Goal: Understand process/instructions

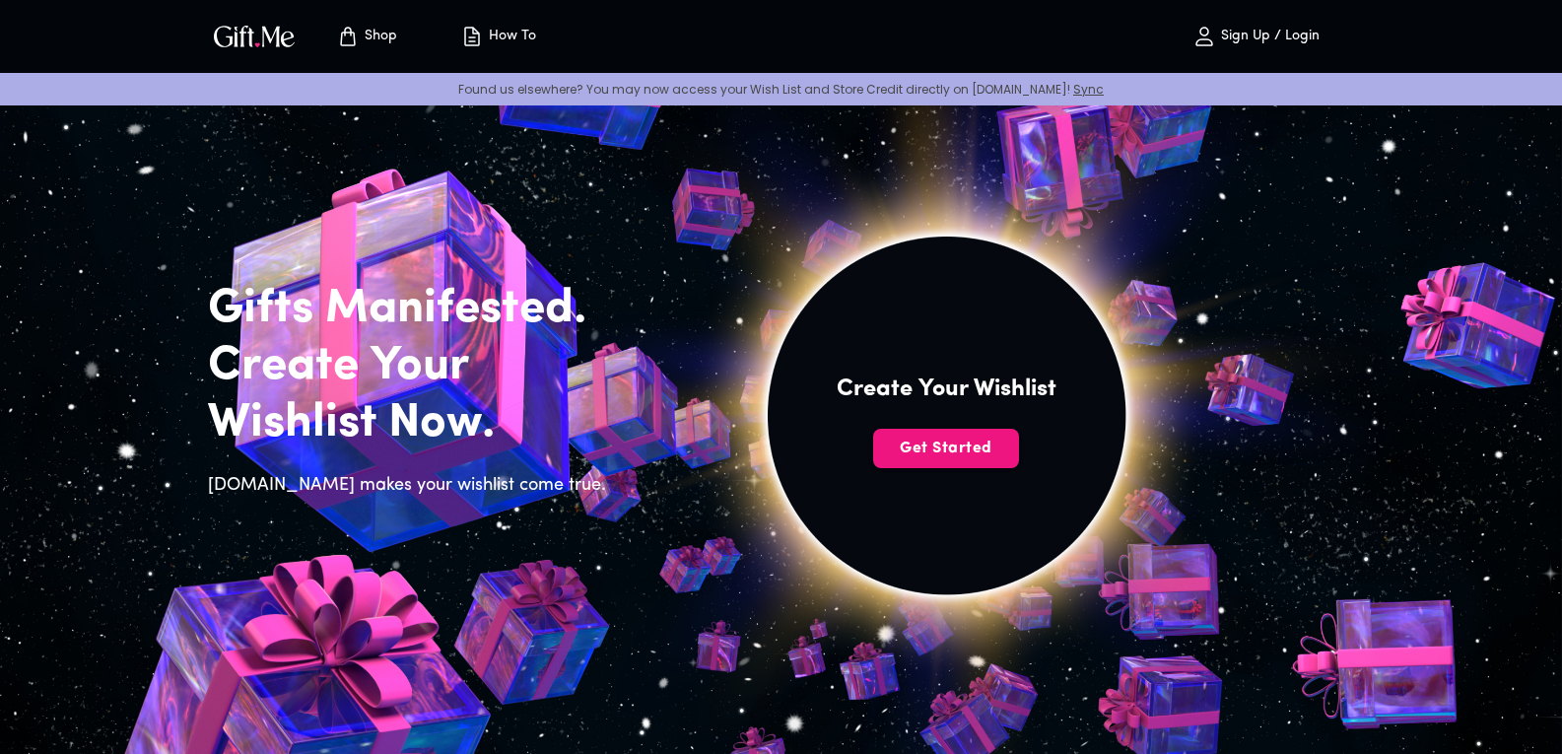
click at [511, 41] on p "How To" at bounding box center [510, 37] width 52 height 17
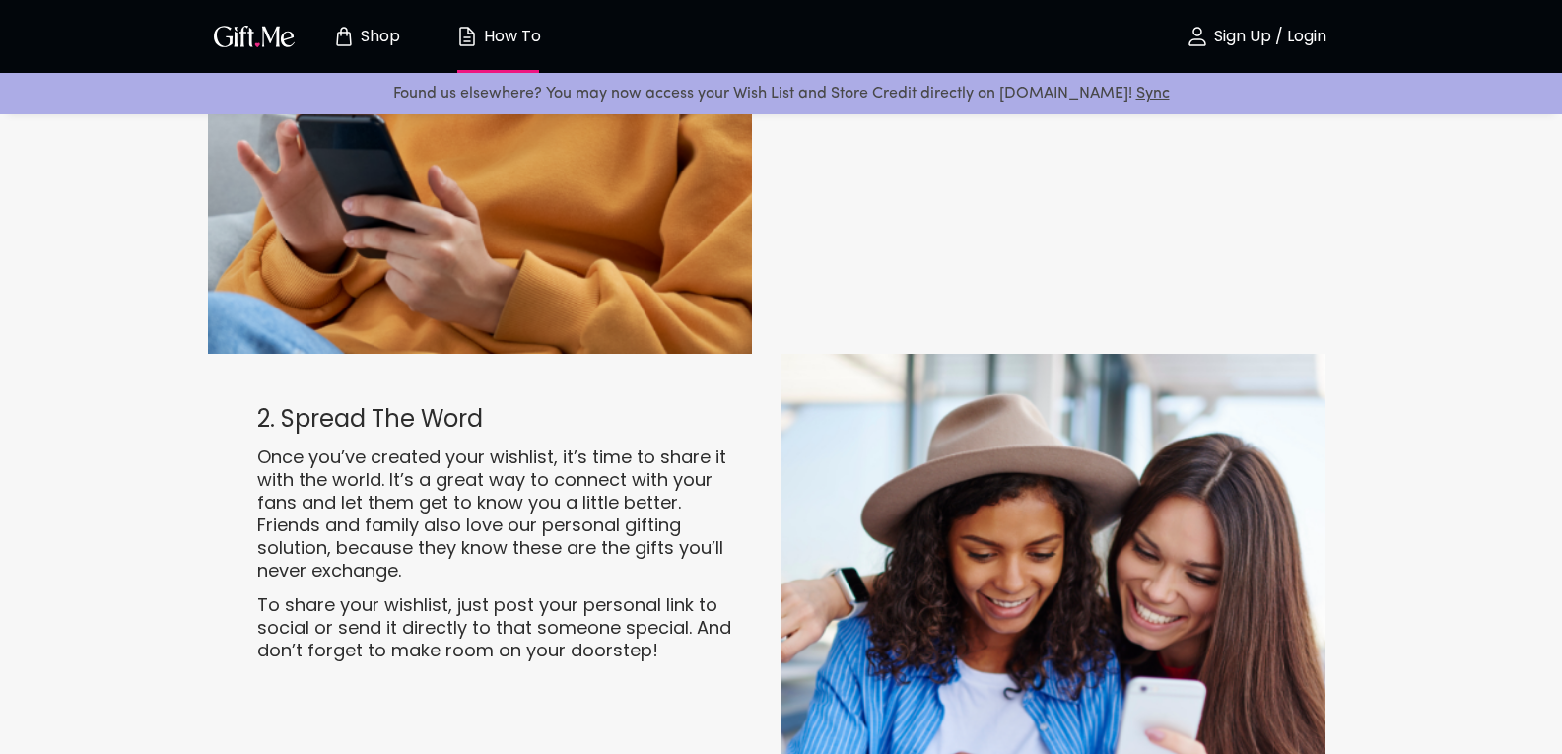
scroll to position [2365, 0]
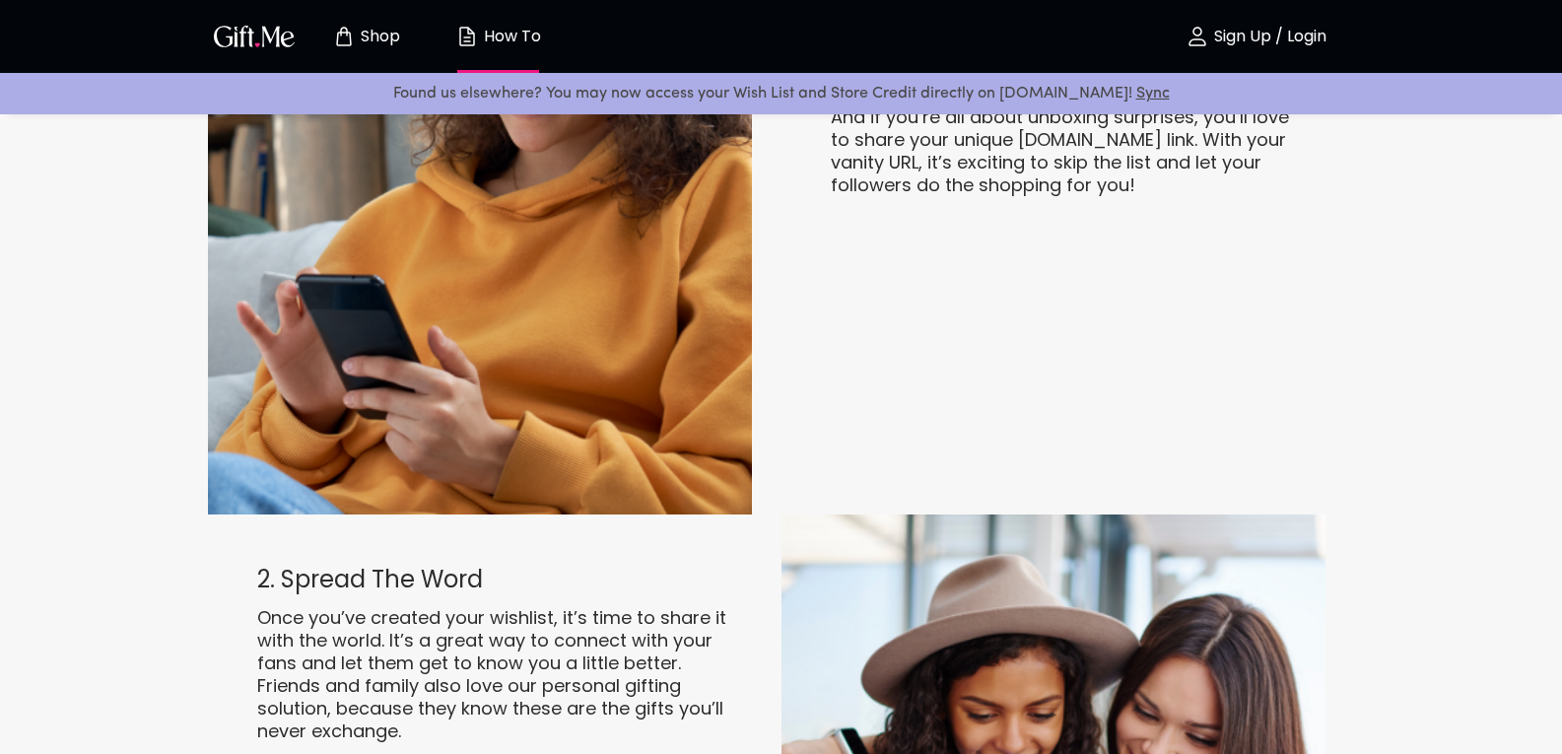
click at [380, 38] on p "Shop" at bounding box center [378, 37] width 44 height 17
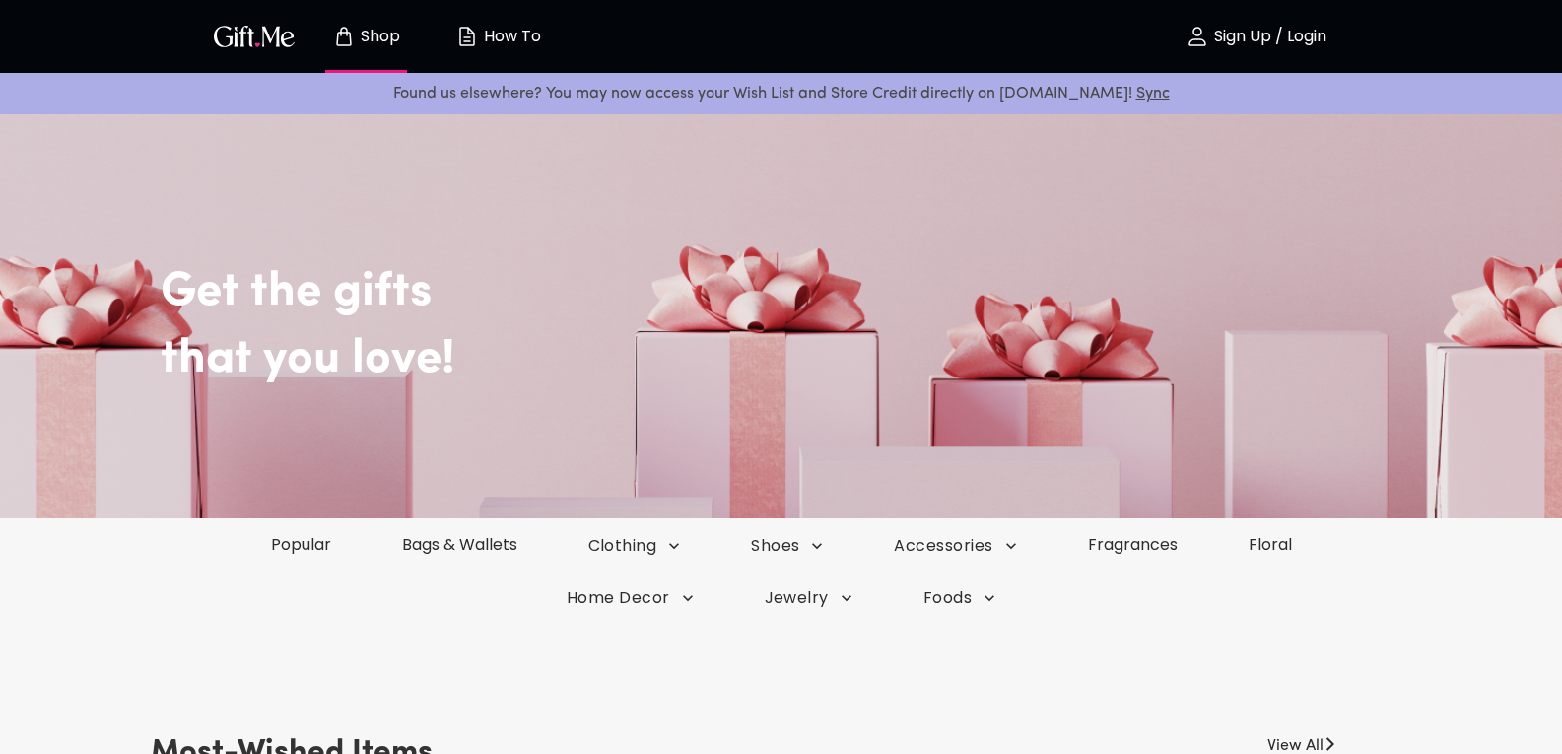
click at [476, 37] on img "button" at bounding box center [467, 37] width 24 height 24
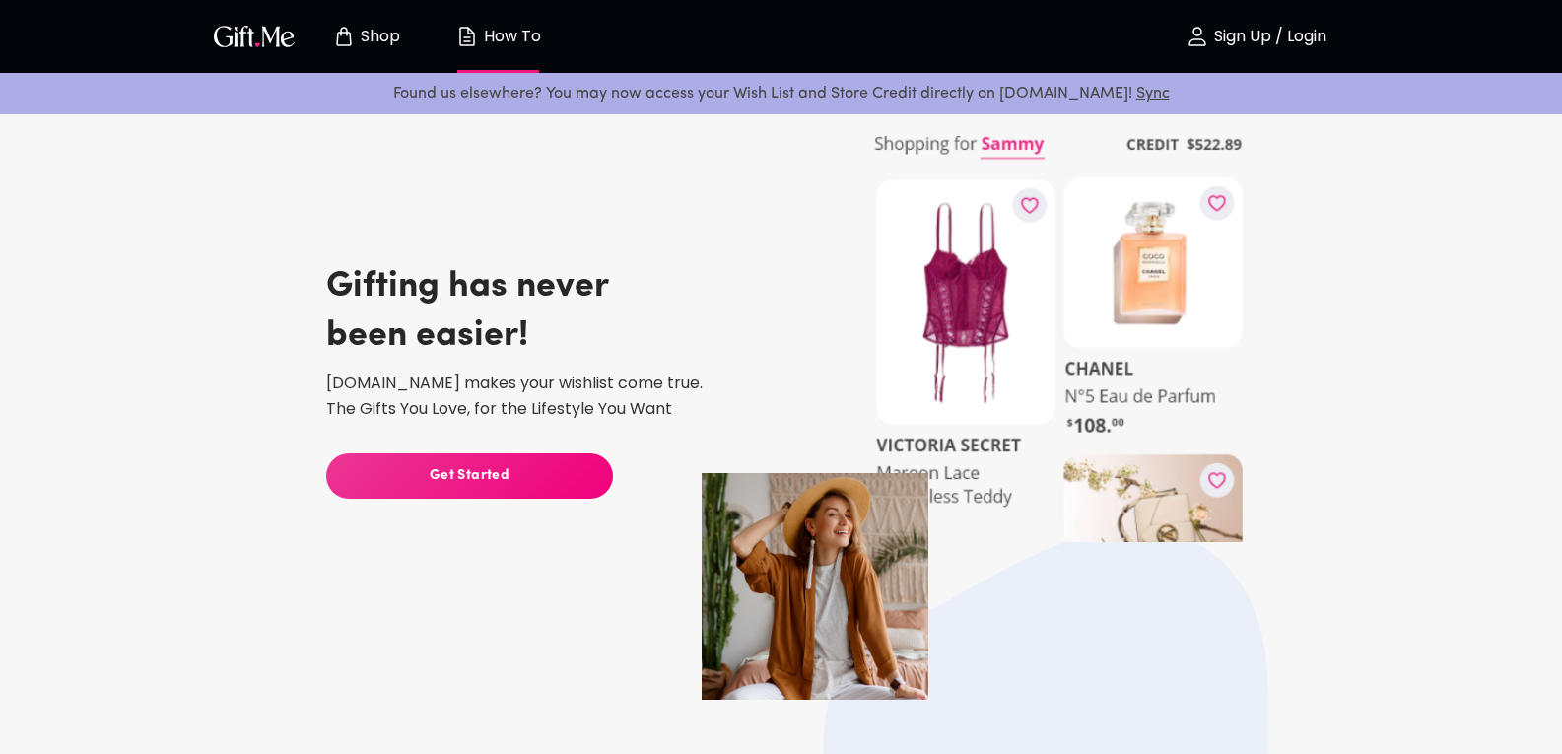
click at [254, 41] on img "button" at bounding box center [254, 36] width 89 height 29
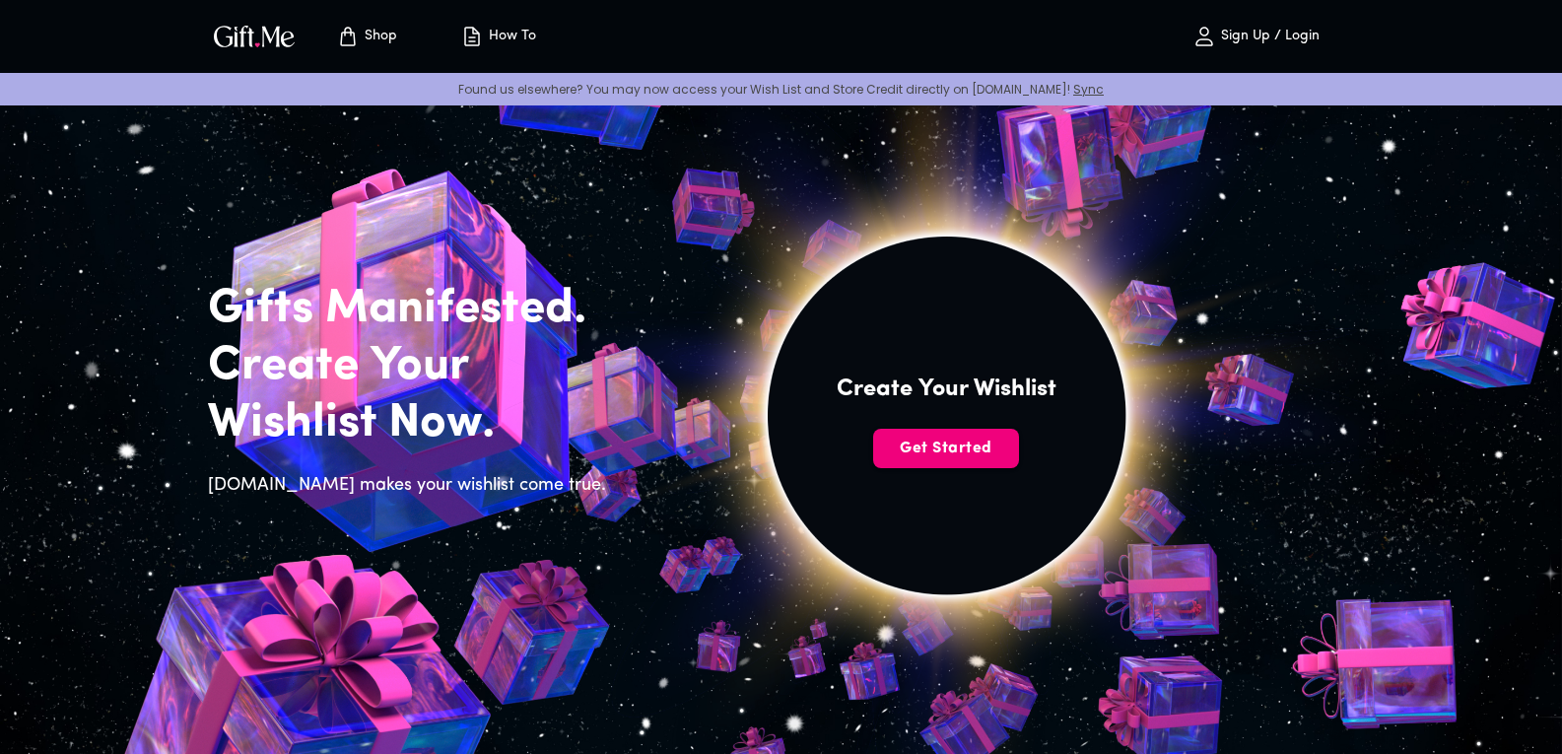
click at [957, 449] on span "Get Started" at bounding box center [946, 449] width 146 height 22
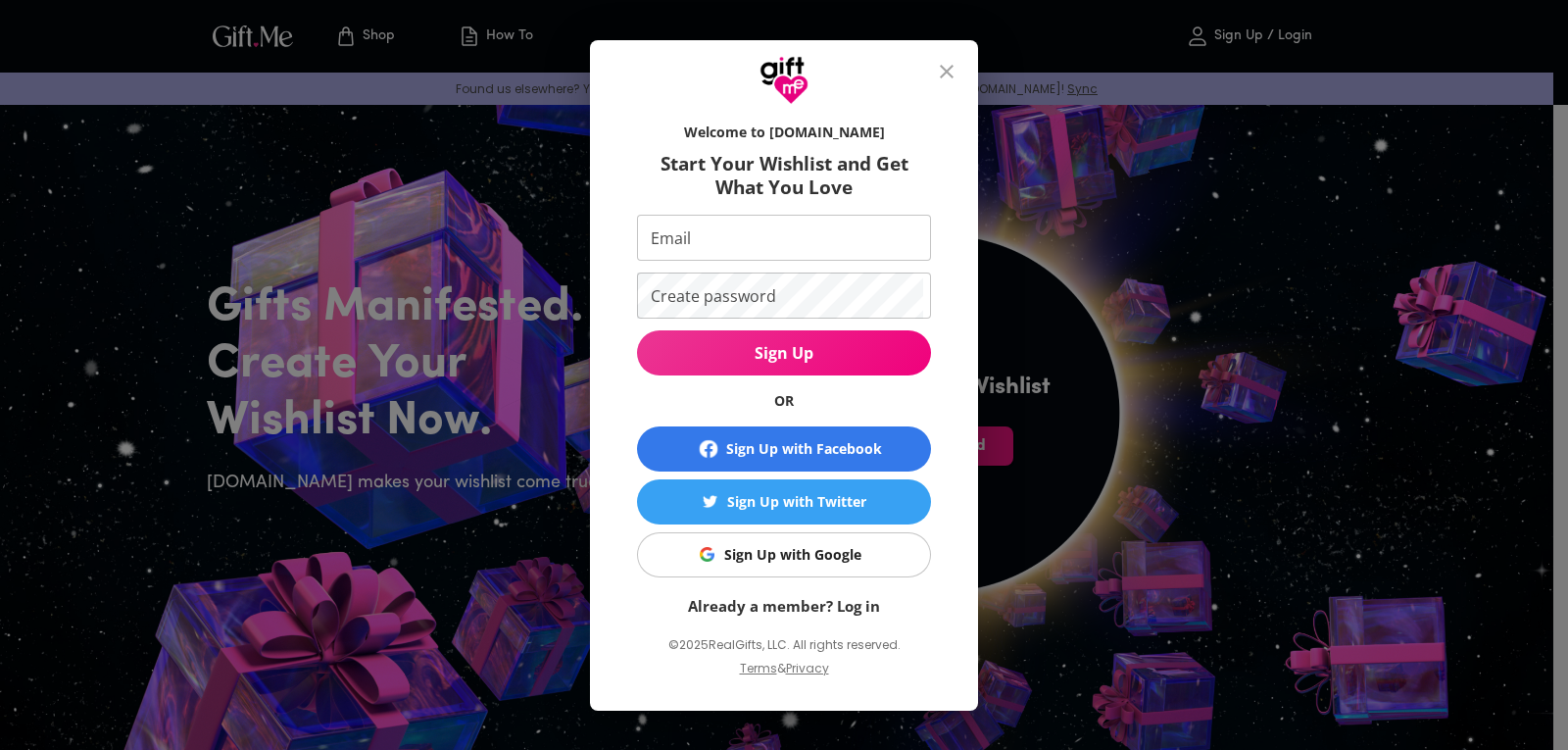
click at [935, 76] on icon "close" at bounding box center [947, 72] width 24 height 24
